Goal: Check status: Check status

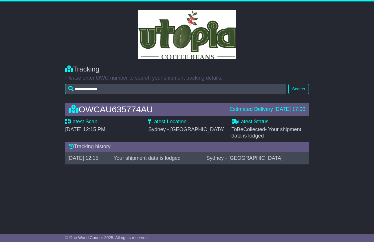
click at [36, 142] on div "OWCAU635774AU Estimated Delivery 22 Aug 2025 17:00 Latest Scan 19 August 2025 -…" at bounding box center [187, 135] width 374 height 76
click at [174, 118] on div "OWCAU635774AU Estimated Delivery 22 Aug 2025 17:00 Latest Scan 19 August 2025 -…" at bounding box center [186, 135] width 249 height 76
click at [258, 107] on div "Estimated Delivery 22 Aug 2025 17:00" at bounding box center [267, 109] width 76 height 6
click at [142, 159] on td "Your shipment data is lodged" at bounding box center [157, 158] width 93 height 13
click at [160, 120] on label "Latest Location" at bounding box center [167, 122] width 38 height 6
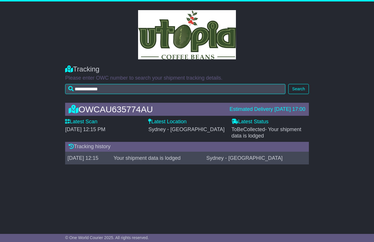
click at [172, 155] on td "Your shipment data is lodged" at bounding box center [157, 158] width 93 height 13
click at [70, 145] on icon at bounding box center [71, 146] width 5 height 5
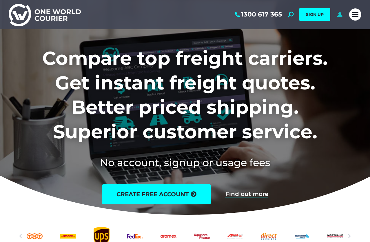
click at [341, 14] on icon at bounding box center [339, 15] width 7 height 6
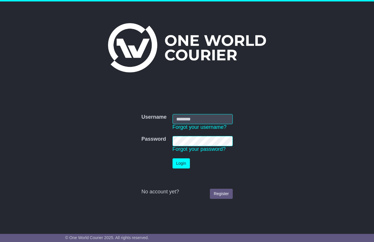
type input "**********"
click at [184, 163] on button "Login" at bounding box center [180, 163] width 17 height 10
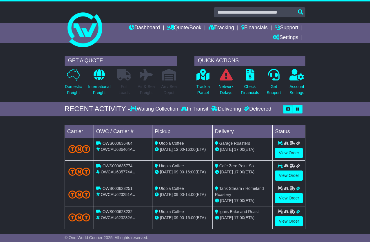
click at [37, 156] on div "Loading... No bookings found Carrier OWC / Carrier # Pickup Delivery Status OWS…" at bounding box center [185, 178] width 370 height 119
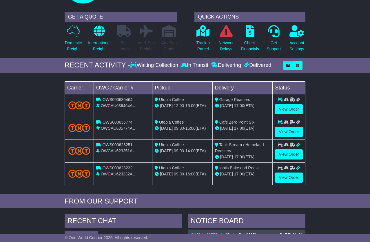
scroll to position [43, 0]
click at [292, 133] on link "View Order" at bounding box center [289, 132] width 28 height 10
